Goal: Information Seeking & Learning: Learn about a topic

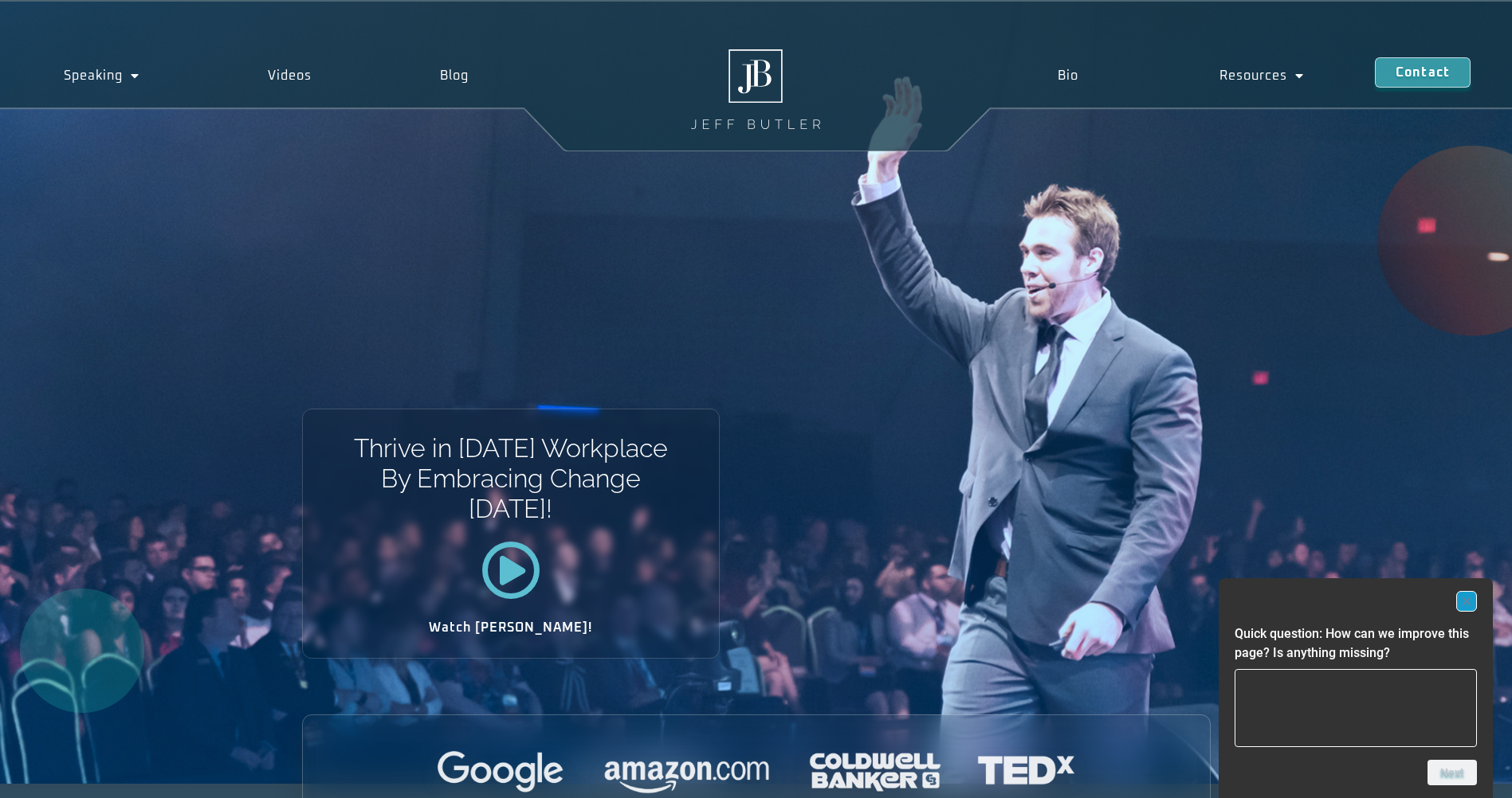
click at [1466, 602] on icon "Hide survey" at bounding box center [1466, 601] width 8 height 8
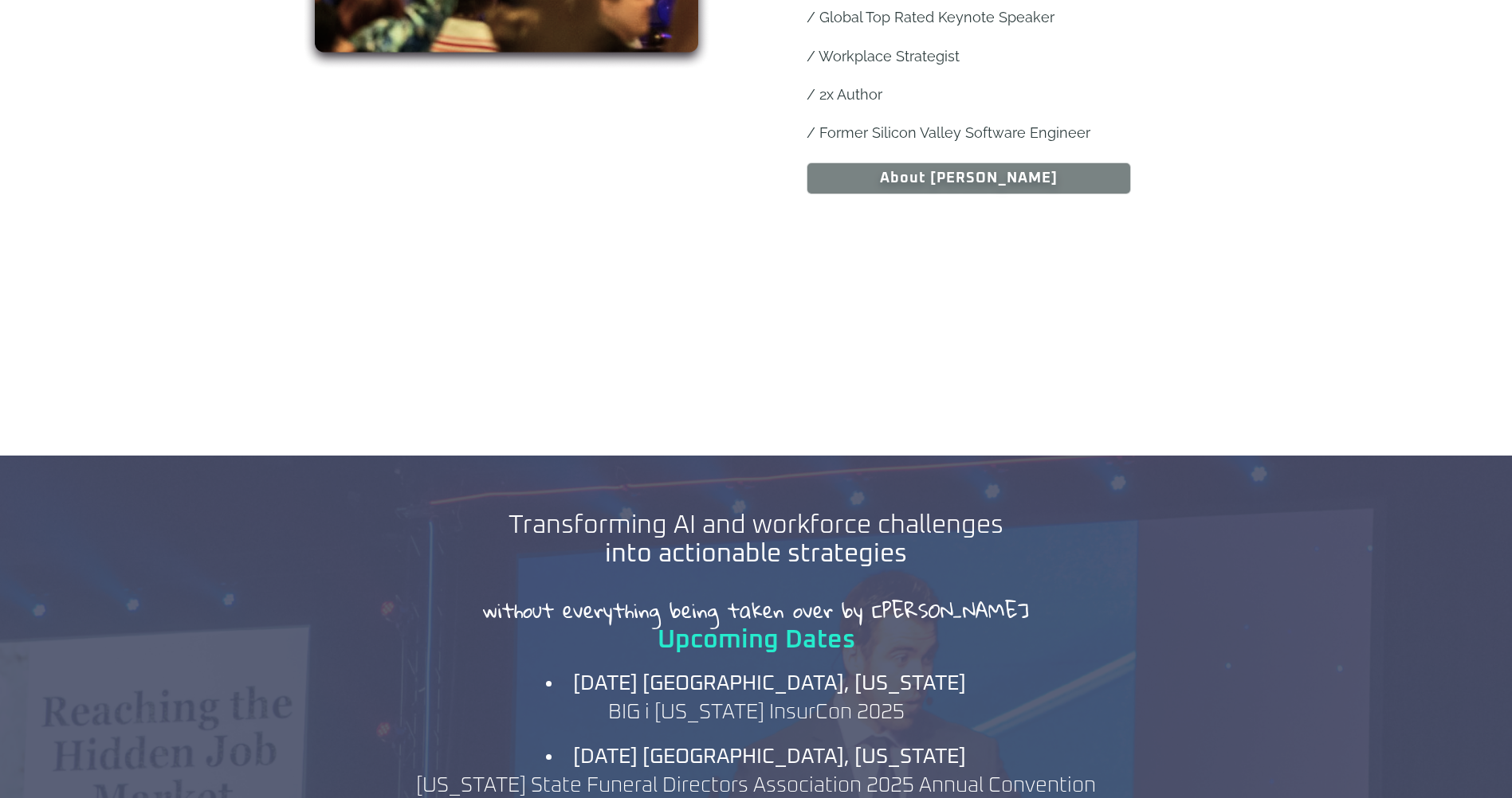
scroll to position [1195, 0]
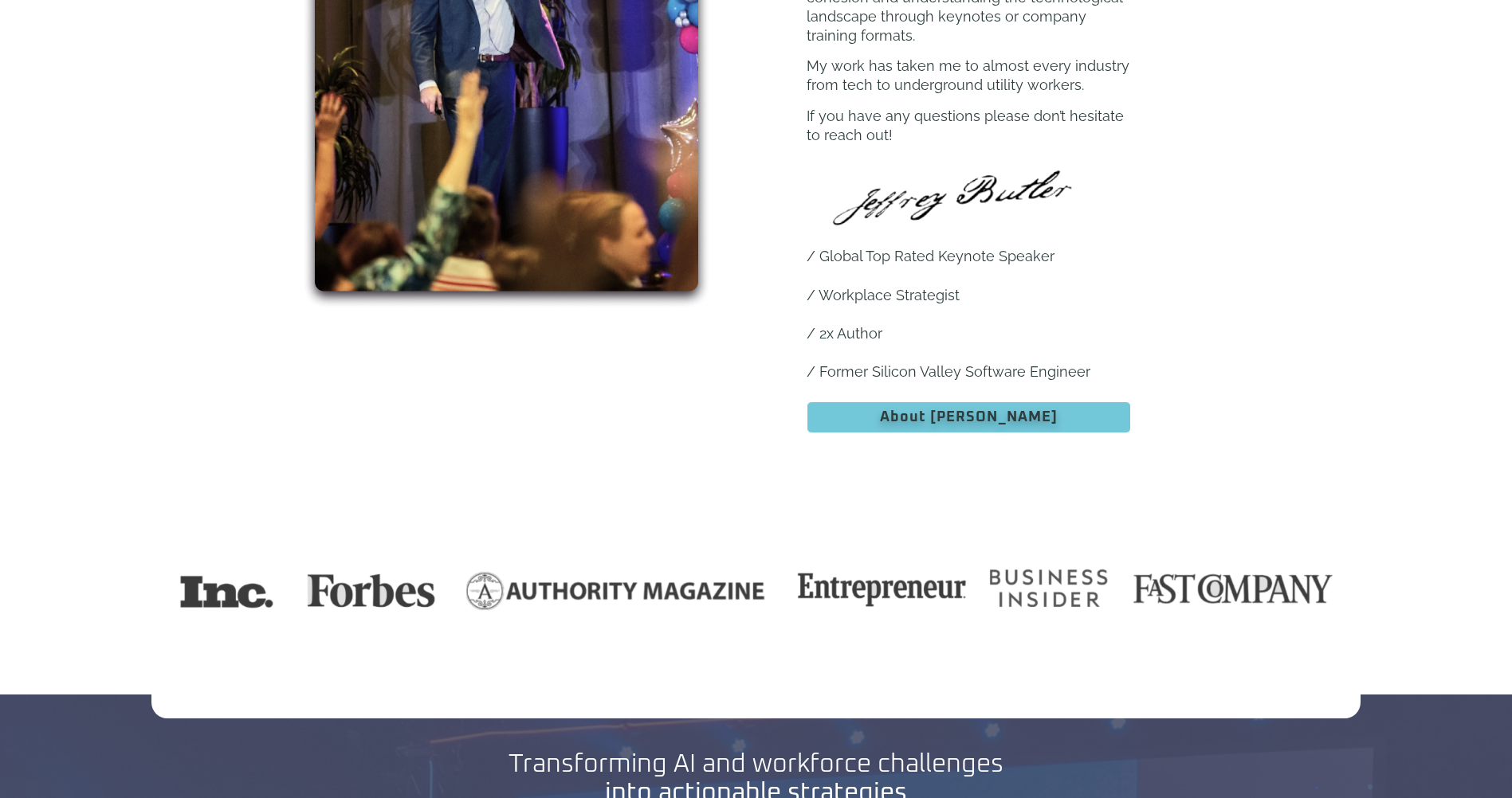
click at [942, 410] on span "About [PERSON_NAME]" at bounding box center [968, 417] width 178 height 15
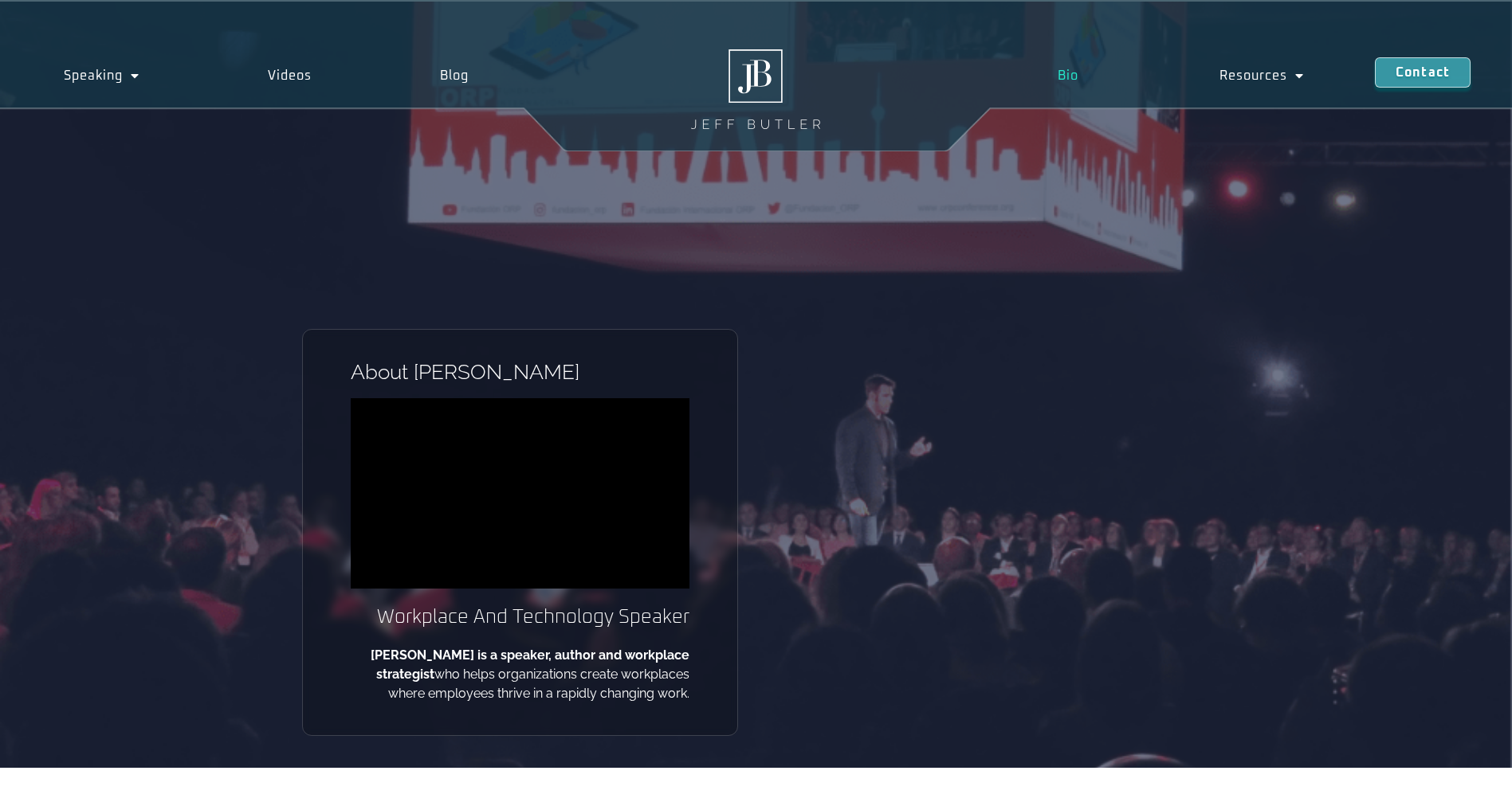
click at [751, 82] on img at bounding box center [755, 89] width 129 height 79
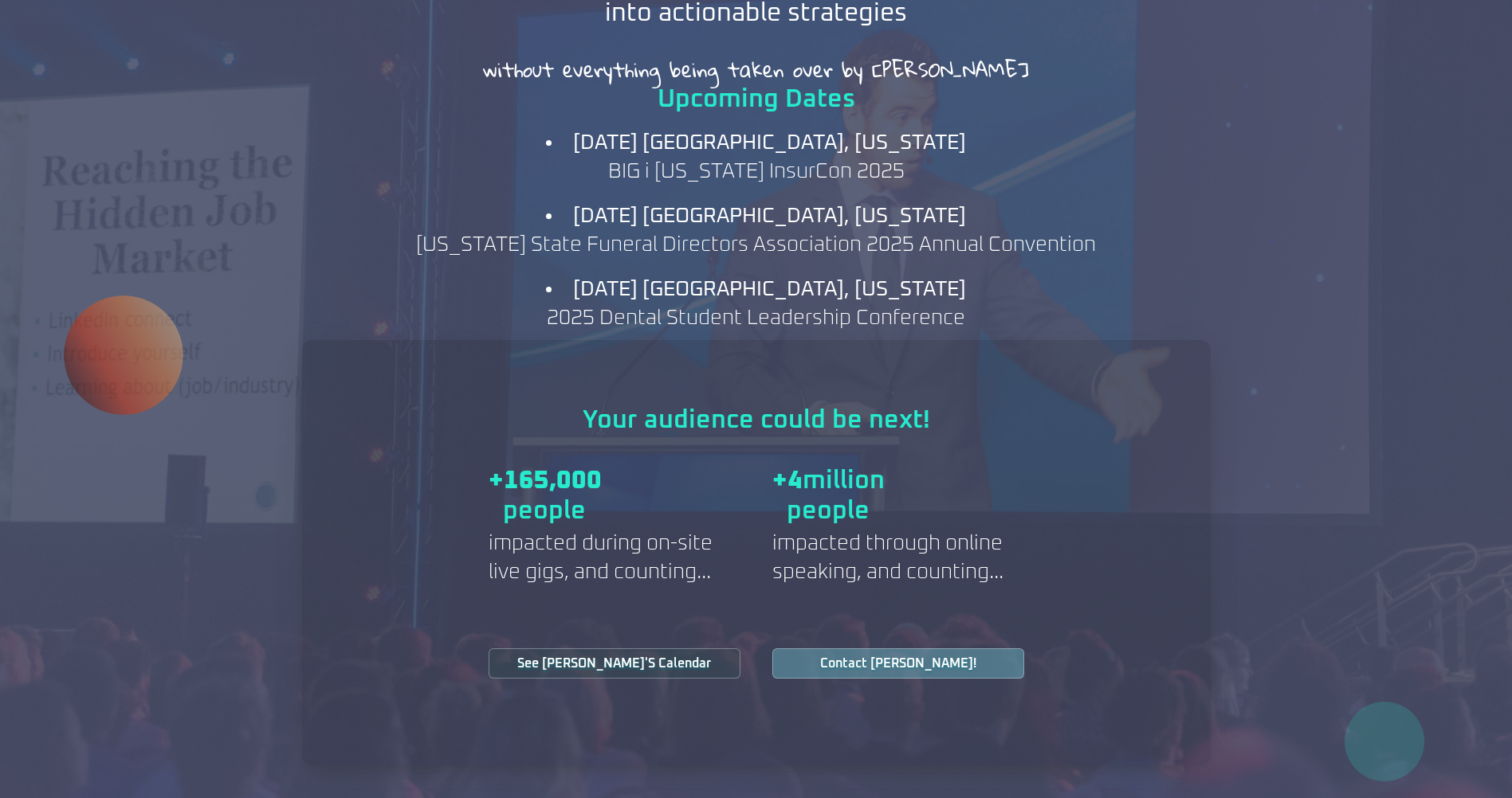
scroll to position [1991, 0]
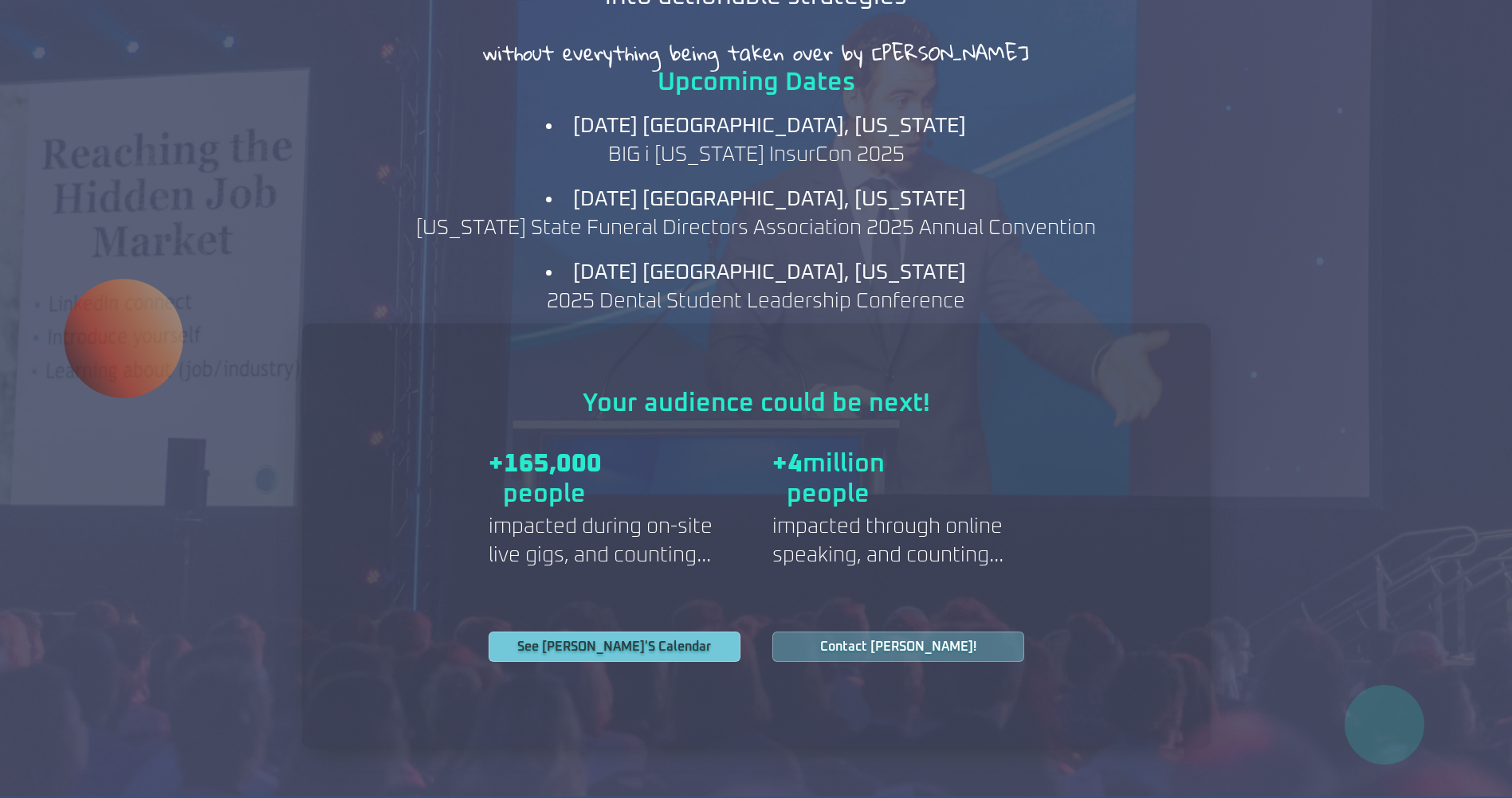
click at [600, 640] on span "See Jeff's Calendar" at bounding box center [614, 647] width 194 height 13
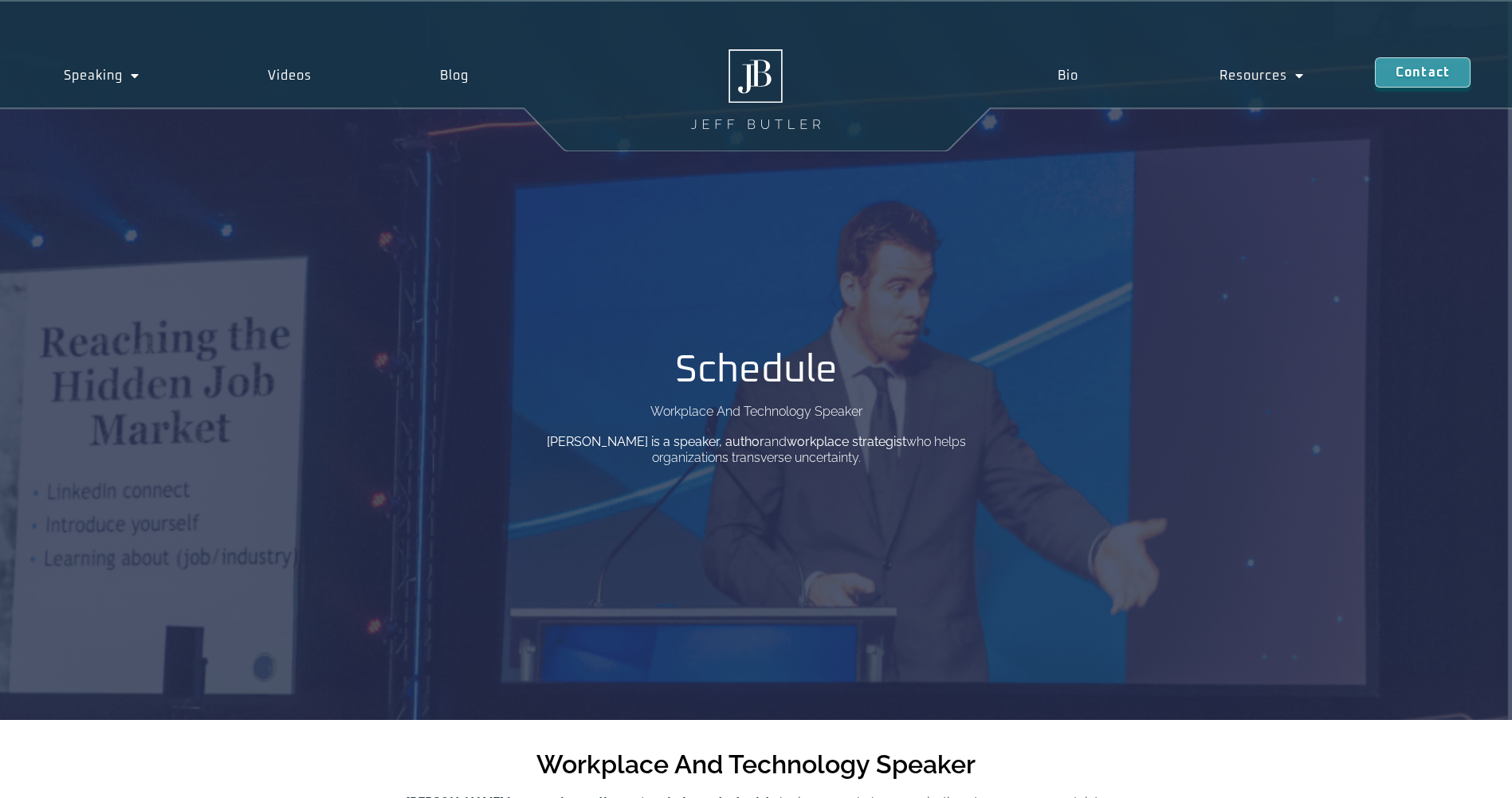
click at [750, 79] on img at bounding box center [755, 89] width 129 height 79
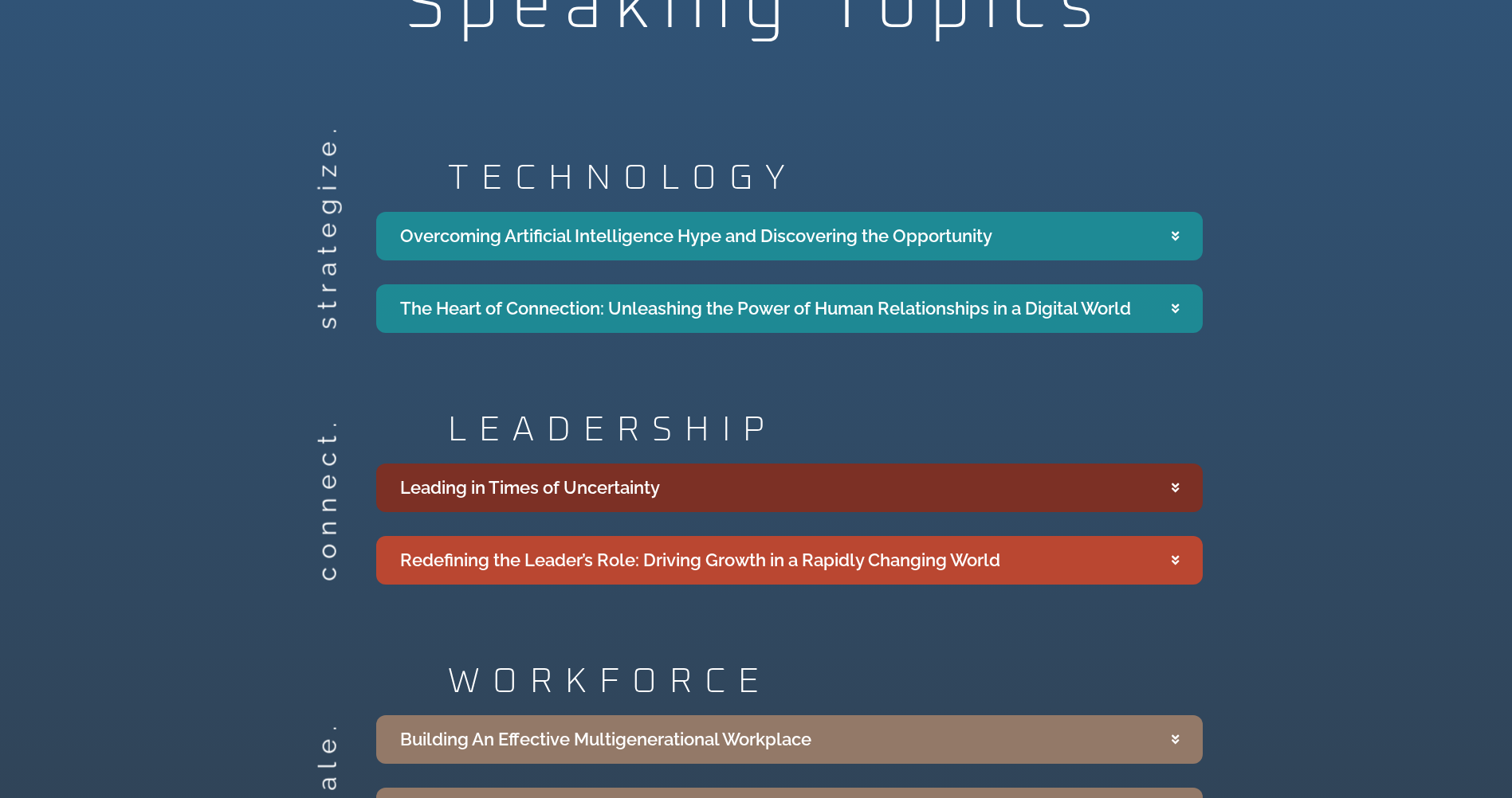
scroll to position [2868, 0]
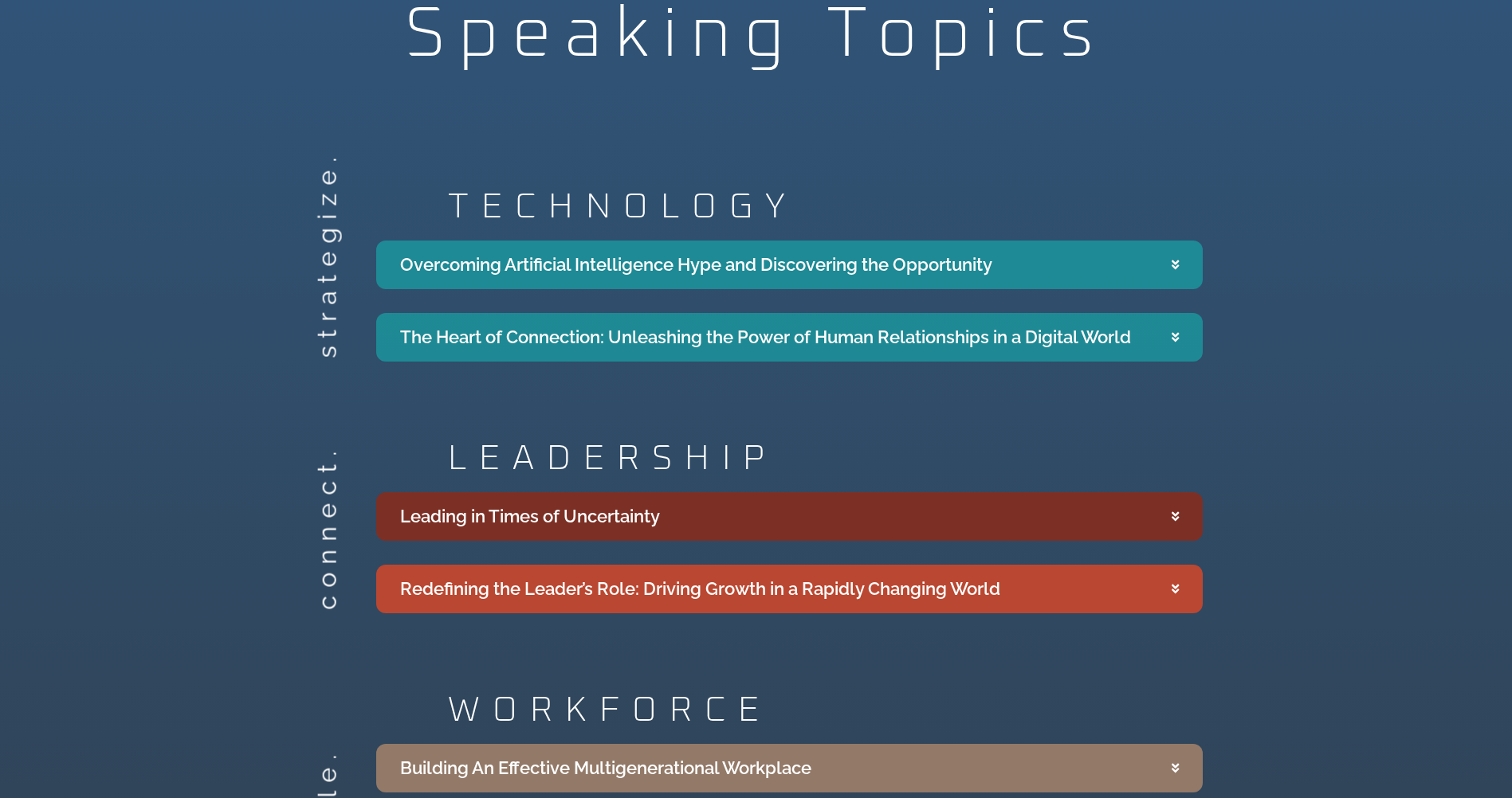
click at [1072, 505] on summary "Leading in Times of Uncertainty" at bounding box center [789, 516] width 826 height 49
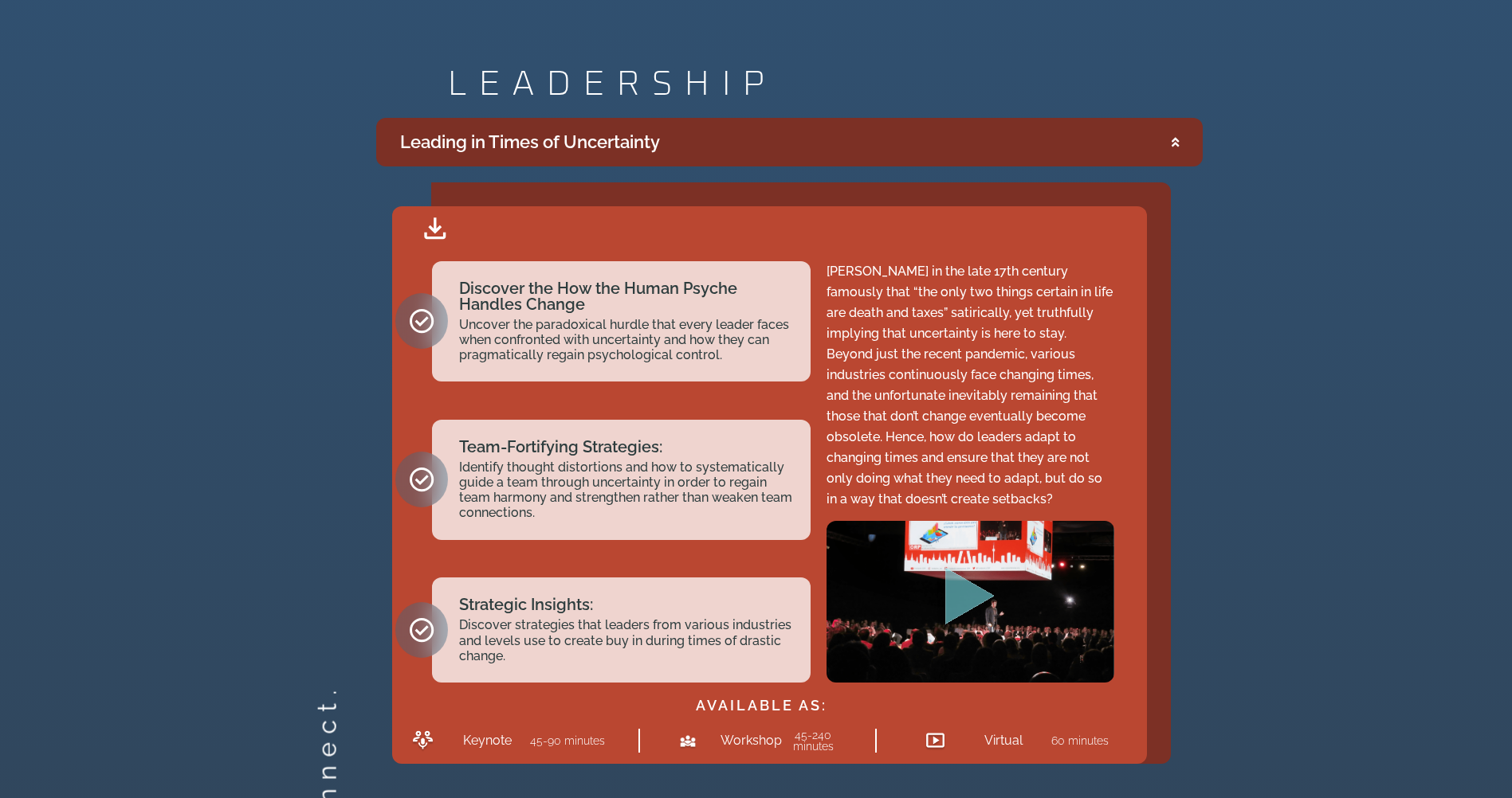
scroll to position [3266, 0]
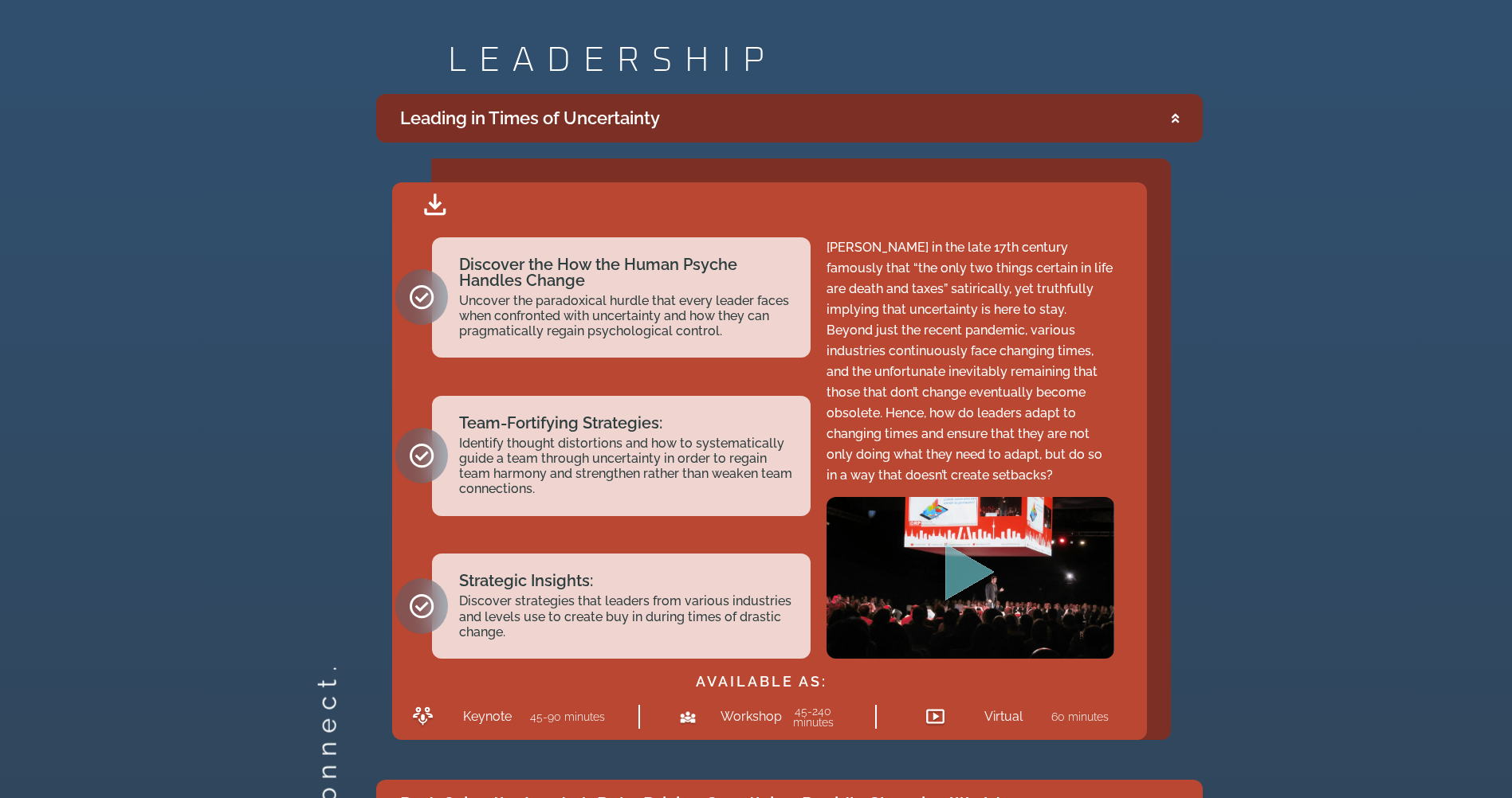
click at [432, 194] on icon "Accordion. Open links with Enter or Space, close with Escape, and navigate with…" at bounding box center [434, 204] width 21 height 21
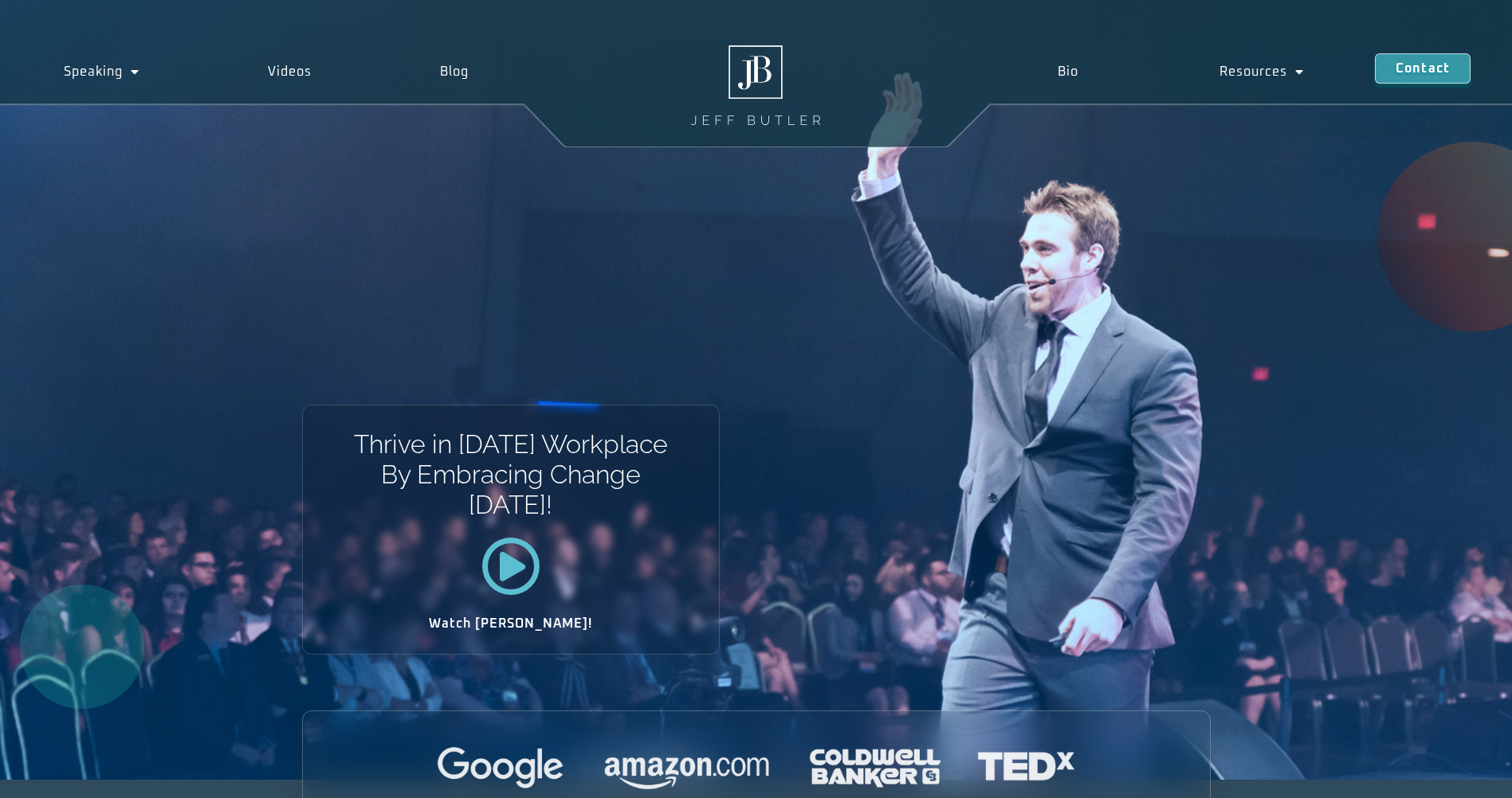
scroll to position [0, 0]
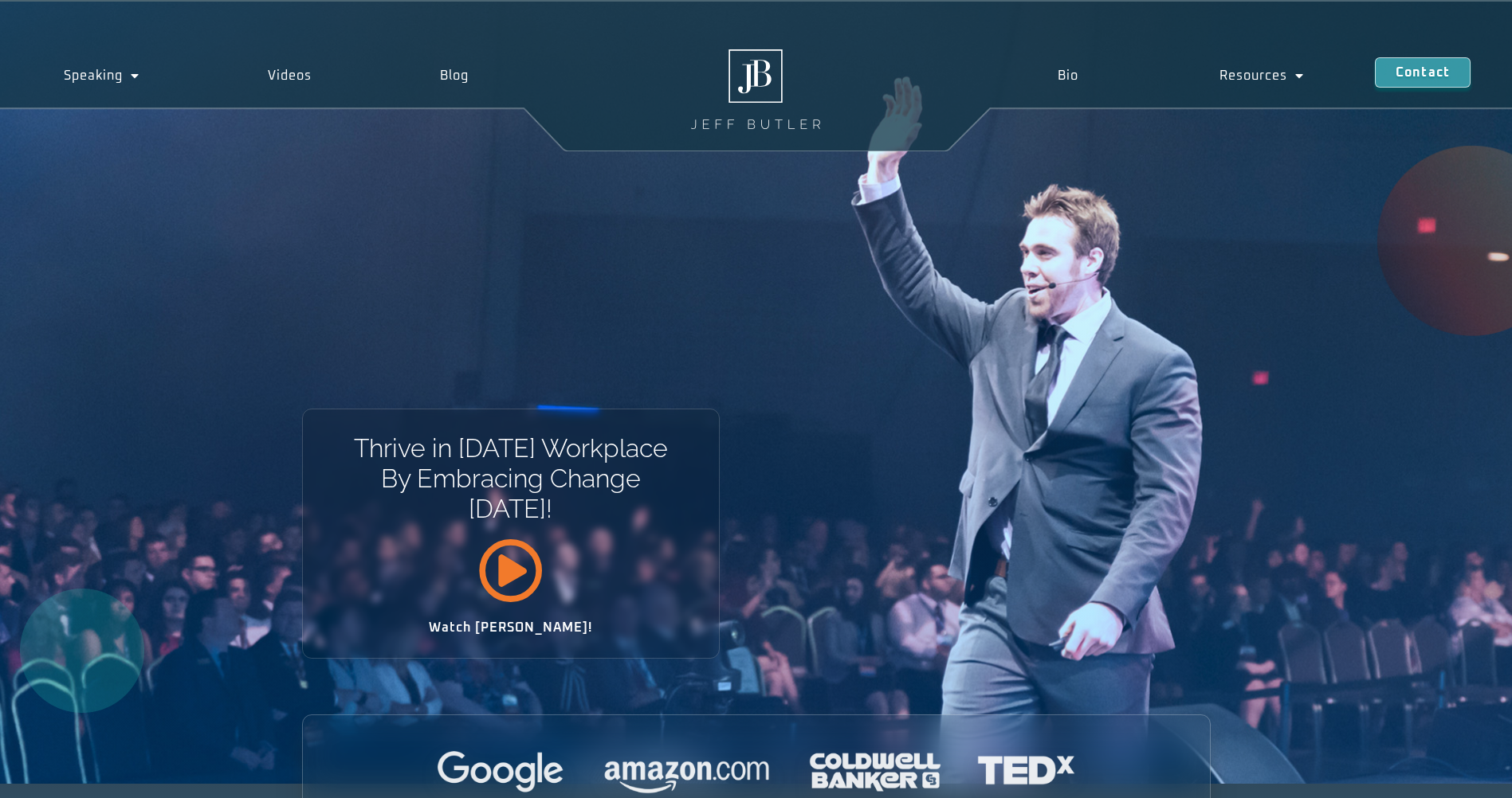
click at [516, 568] on icon at bounding box center [511, 569] width 65 height 65
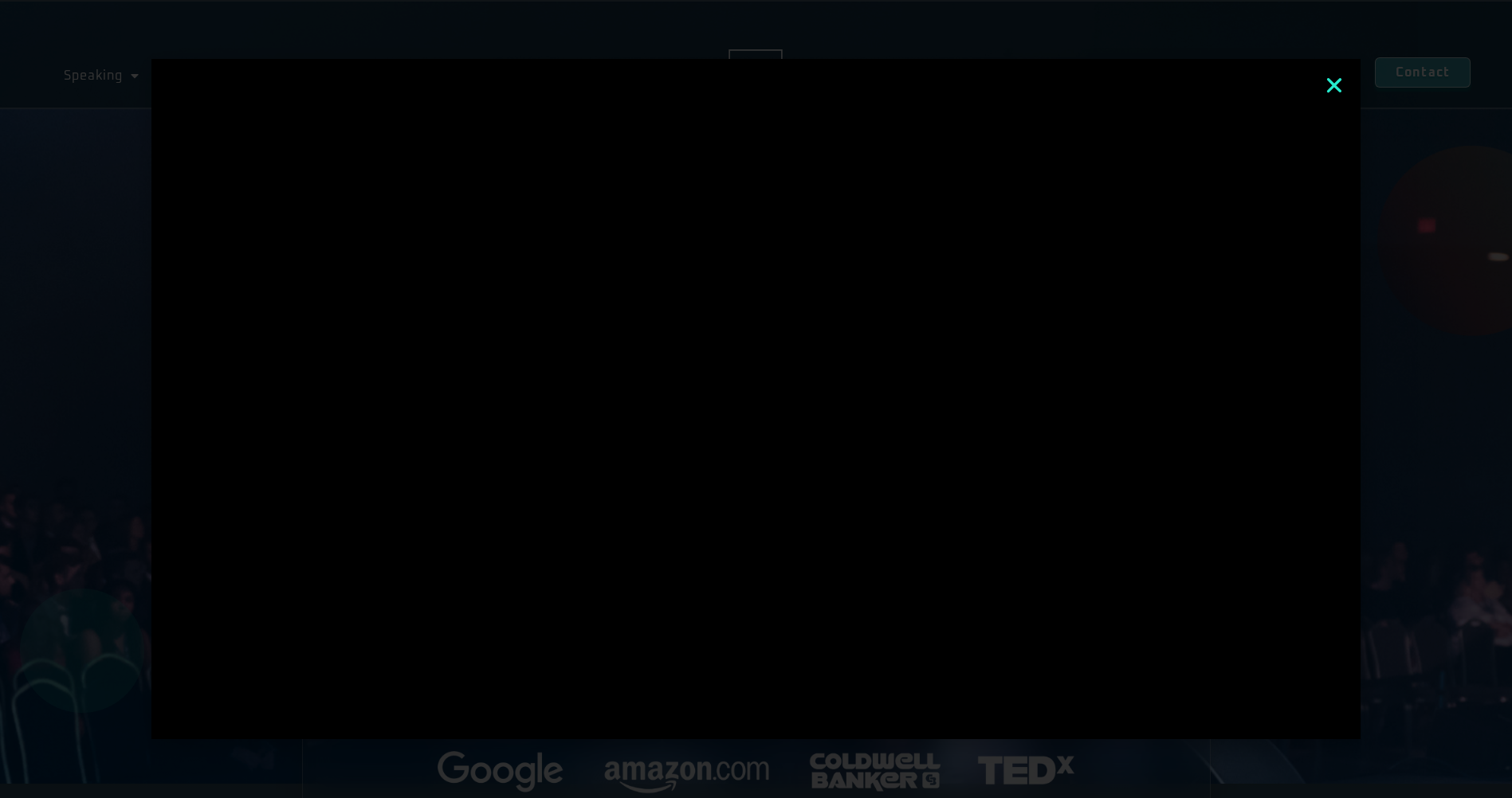
click at [1342, 80] on icon "Close" at bounding box center [1334, 85] width 20 height 20
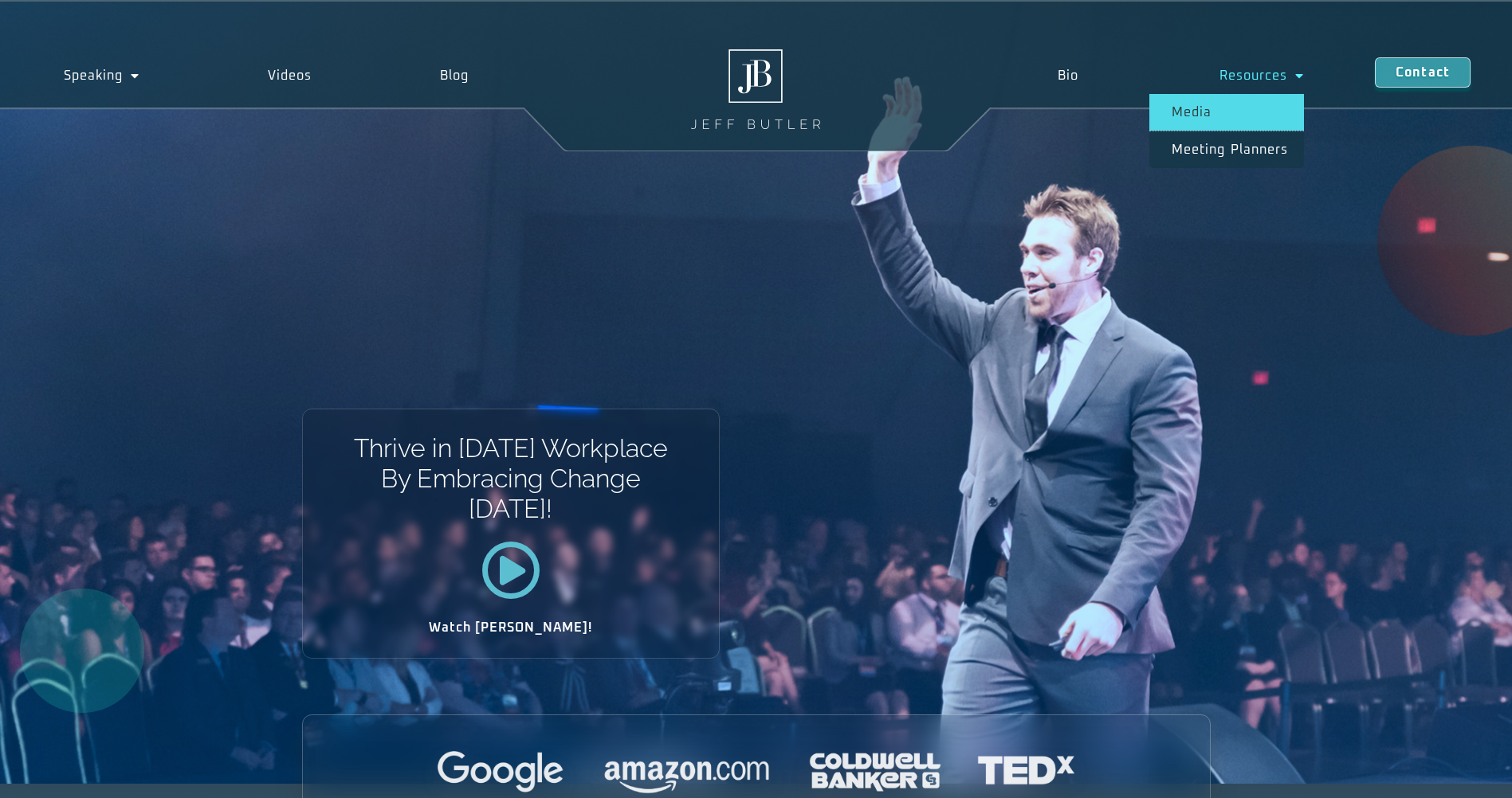
click at [1191, 114] on link "Media" at bounding box center [1226, 112] width 155 height 37
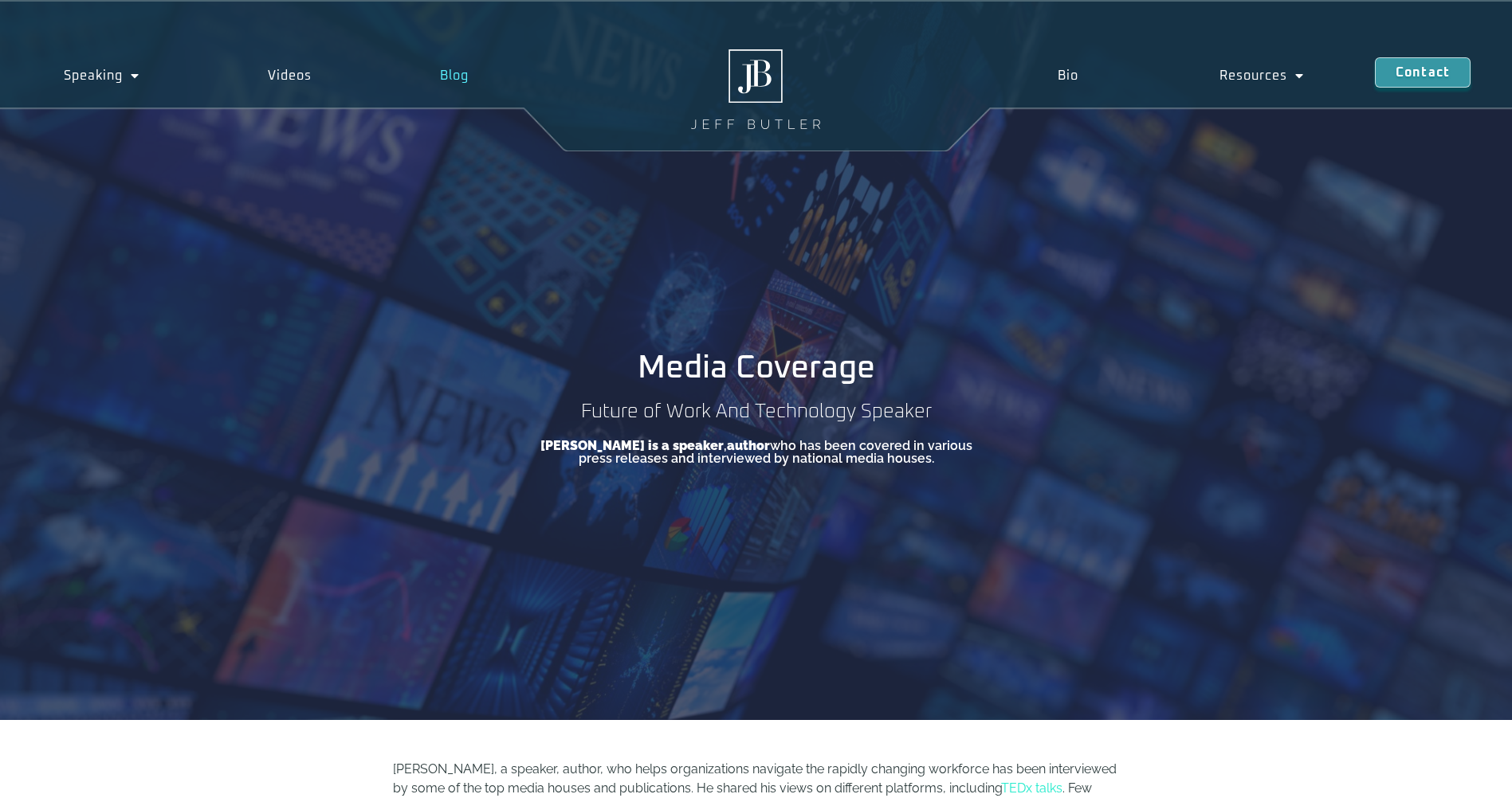
click at [443, 72] on link "Blog" at bounding box center [455, 76] width 157 height 37
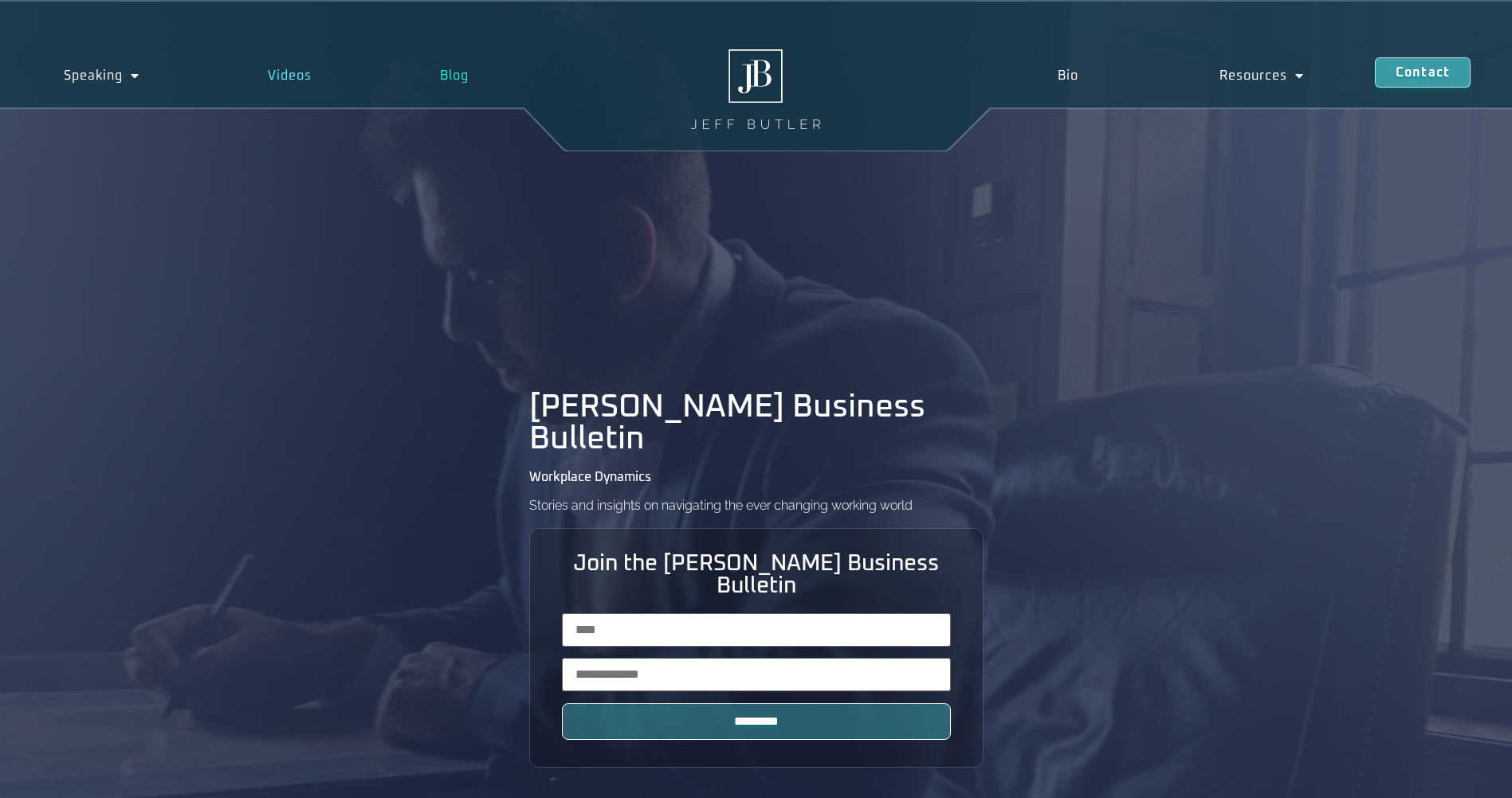
click at [296, 77] on link "Videos" at bounding box center [289, 76] width 172 height 37
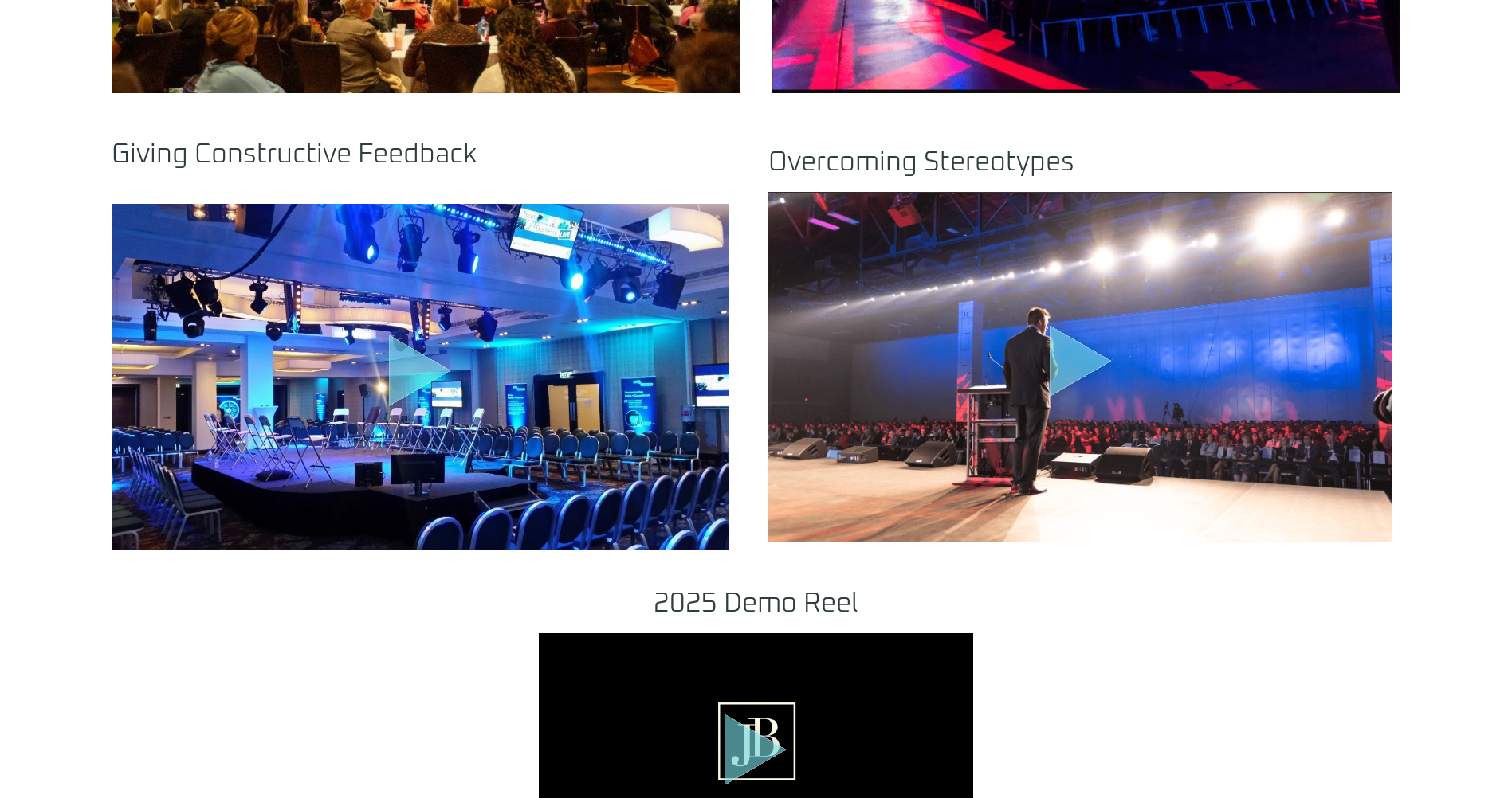
scroll to position [1593, 0]
